Goal: Find specific page/section: Find specific page/section

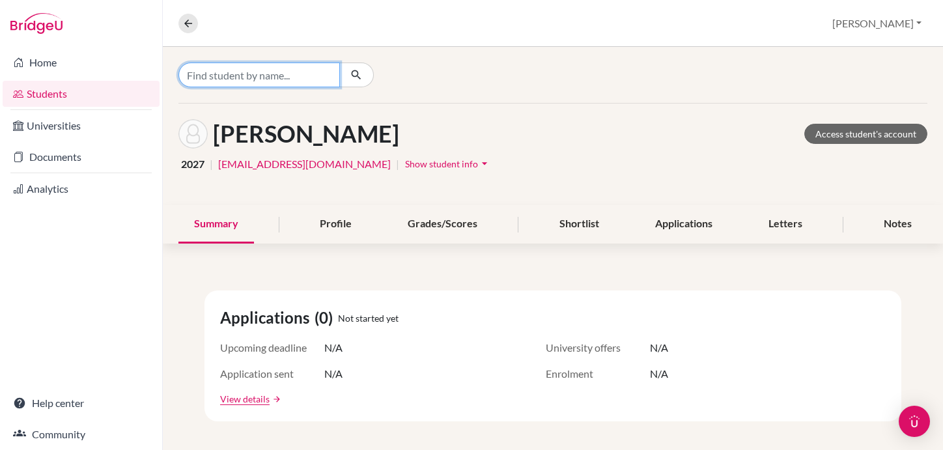
click at [223, 78] on input "Find student by name..." at bounding box center [259, 75] width 162 height 25
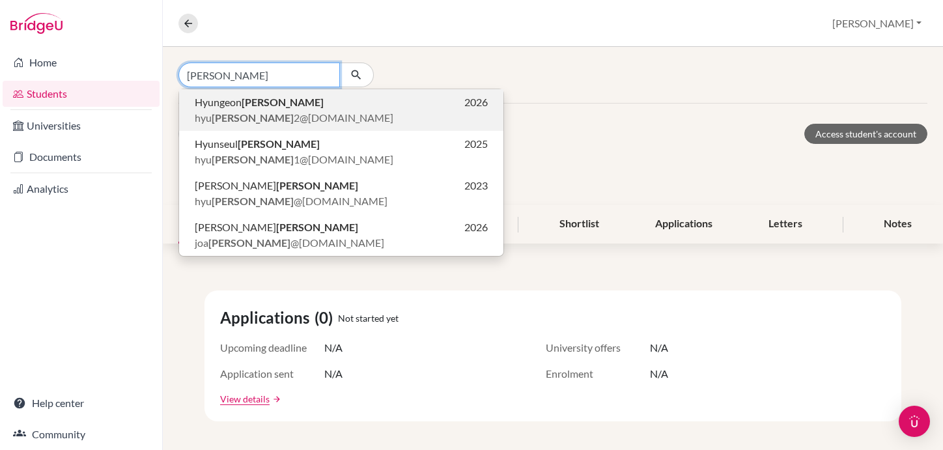
type input "[PERSON_NAME]"
click at [248, 114] on span "[PERSON_NAME] 2@[DOMAIN_NAME]" at bounding box center [294, 118] width 199 height 16
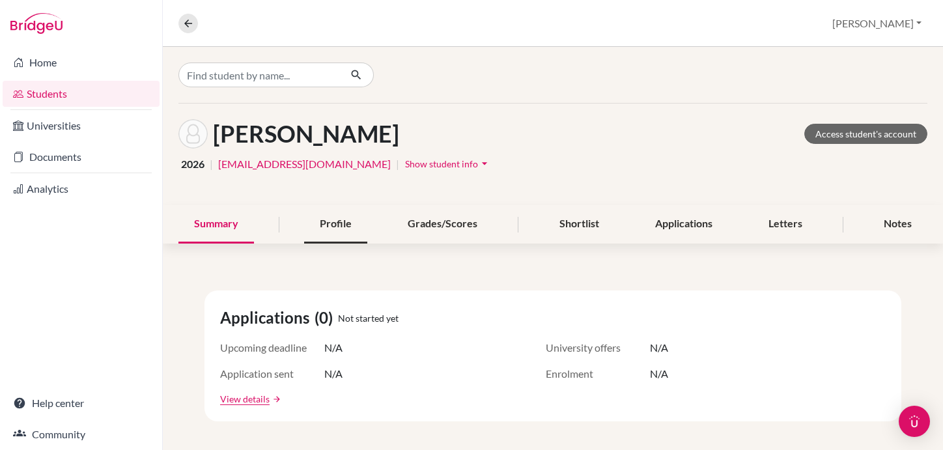
click at [334, 225] on div "Profile" at bounding box center [335, 224] width 63 height 38
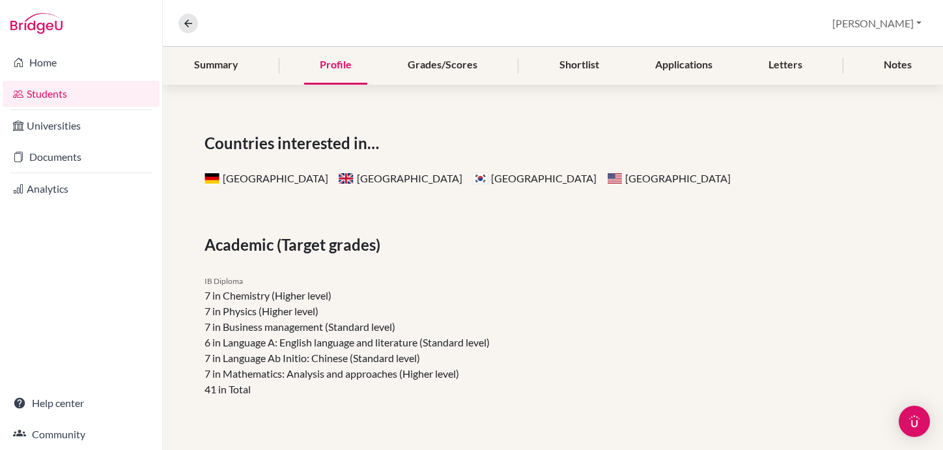
scroll to position [110, 0]
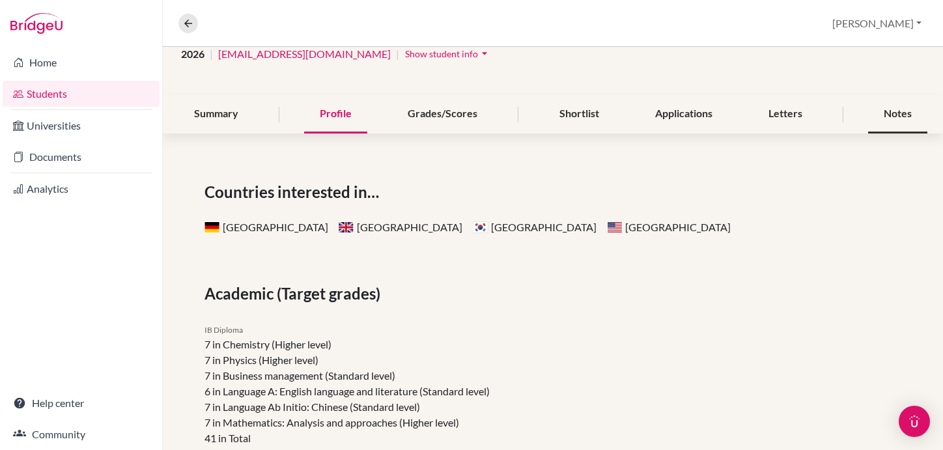
click at [887, 109] on div "Notes" at bounding box center [897, 114] width 59 height 38
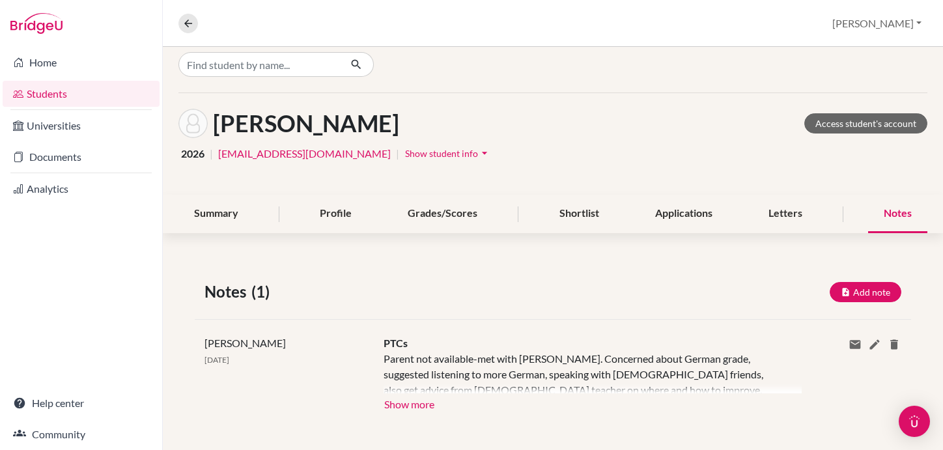
scroll to position [18, 0]
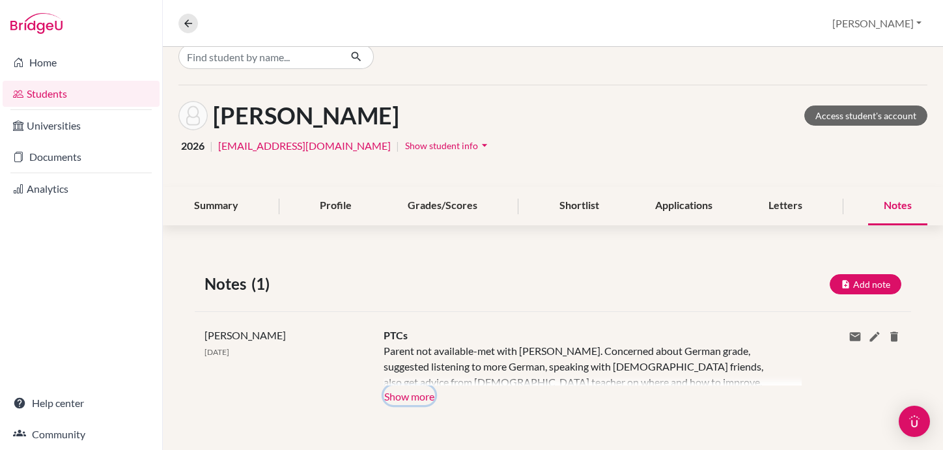
drag, startPoint x: 417, startPoint y: 393, endPoint x: 411, endPoint y: 360, distance: 33.1
click at [418, 393] on button "Show more" at bounding box center [409, 396] width 51 height 20
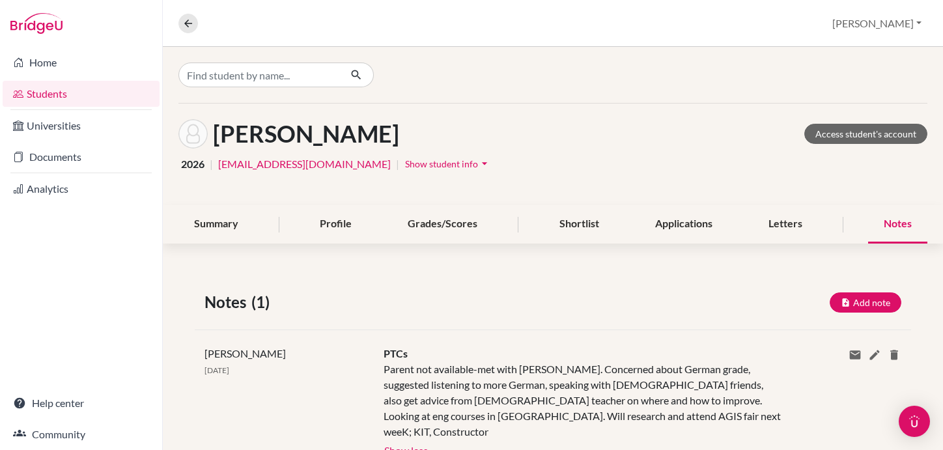
scroll to position [0, 0]
